Goal: Transaction & Acquisition: Purchase product/service

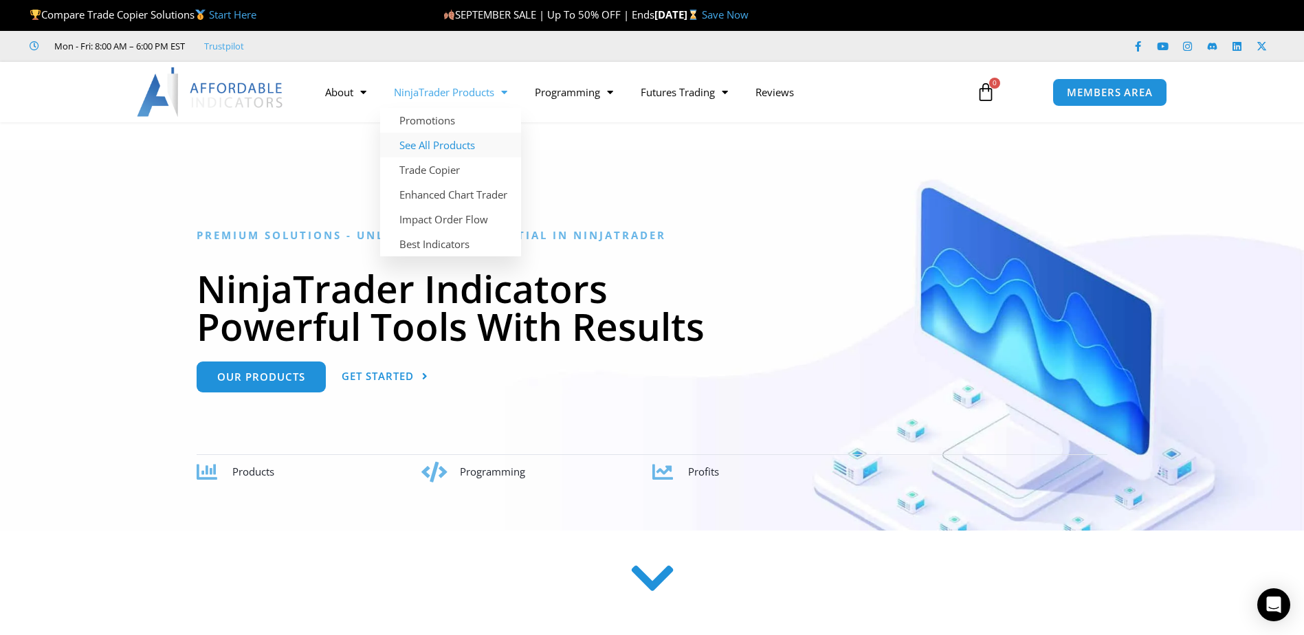
click at [467, 149] on link "See All Products" at bounding box center [450, 145] width 141 height 25
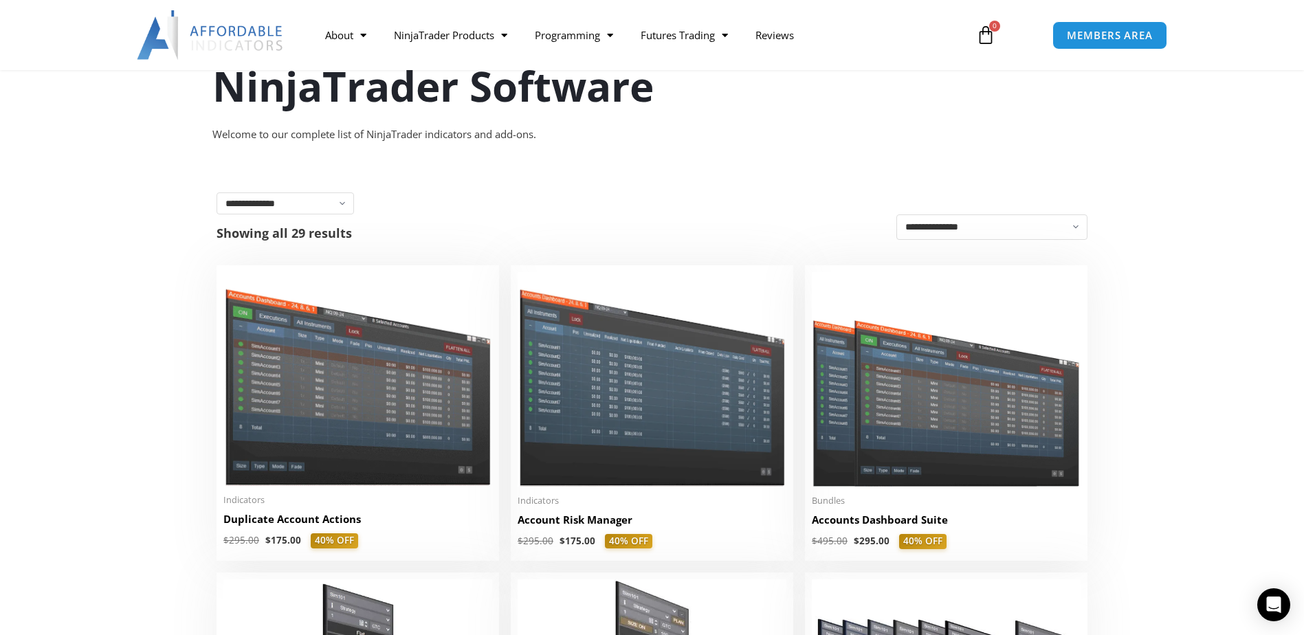
scroll to position [206, 0]
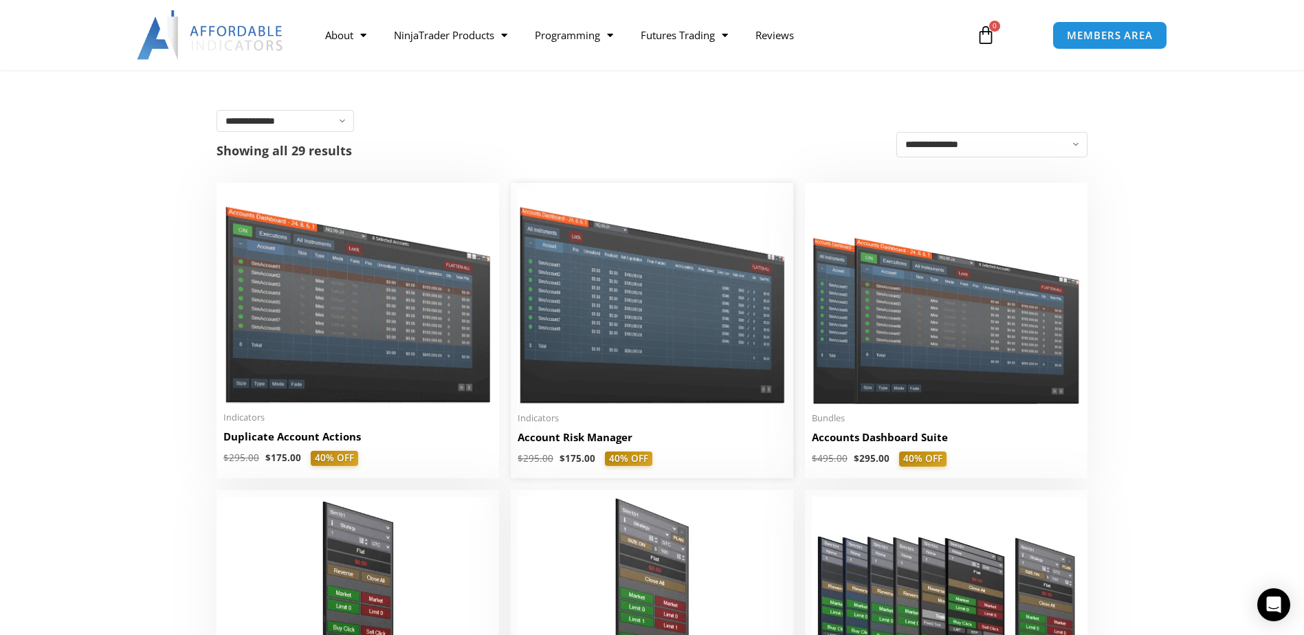
click at [658, 305] on img at bounding box center [652, 297] width 269 height 214
